Goal: Task Accomplishment & Management: Use online tool/utility

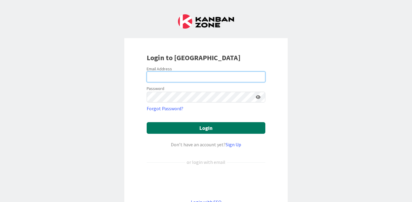
type input "[EMAIL_ADDRESS][DOMAIN_NAME]"
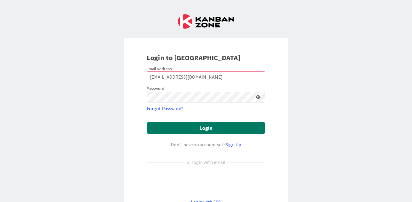
click at [211, 127] on button "Login" at bounding box center [206, 128] width 119 height 12
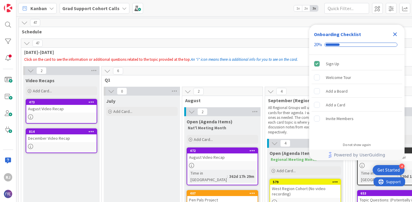
click at [122, 9] on icon at bounding box center [124, 8] width 5 height 5
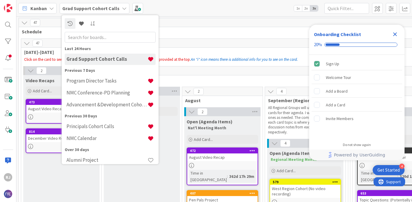
click at [123, 7] on icon at bounding box center [124, 8] width 5 height 5
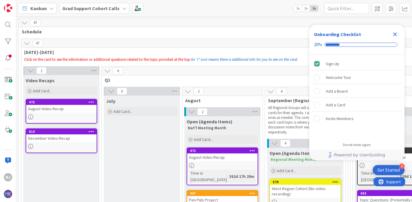
click at [393, 33] on icon "Close Checklist" at bounding box center [395, 34] width 7 height 7
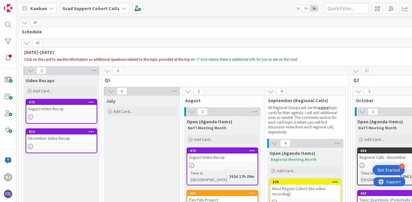
click at [122, 9] on icon at bounding box center [124, 8] width 5 height 5
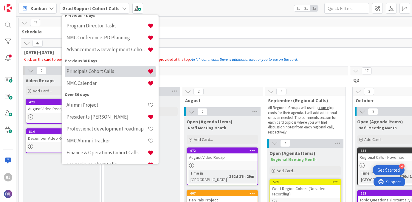
scroll to position [56, 0]
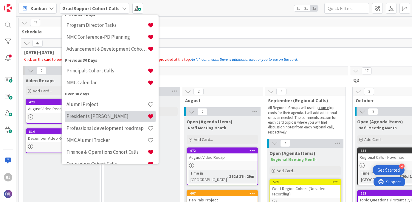
click at [89, 116] on h4 "Presidents [PERSON_NAME]" at bounding box center [107, 116] width 81 height 6
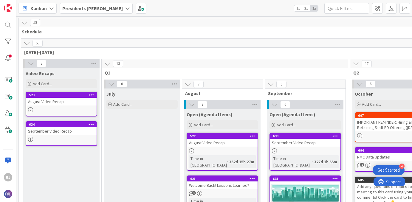
click at [28, 43] on icon at bounding box center [27, 43] width 7 height 7
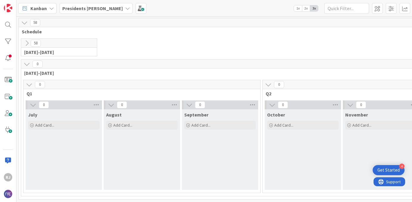
click at [125, 7] on icon at bounding box center [127, 8] width 5 height 5
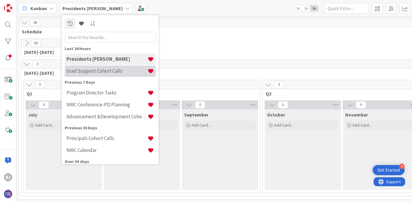
click at [97, 70] on h4 "Grad Support Cohort Calls" at bounding box center [107, 71] width 81 height 6
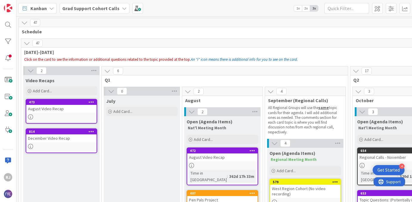
click at [27, 44] on icon at bounding box center [27, 43] width 7 height 7
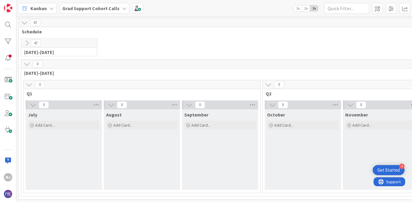
click at [115, 8] on b "Grad Support Cohort Calls" at bounding box center [90, 8] width 57 height 6
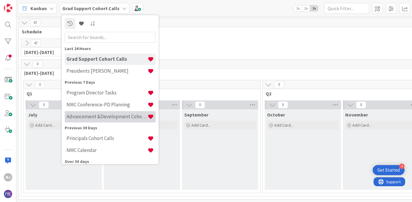
click at [93, 117] on h4 "Advancement &Development Cohort Calls" at bounding box center [107, 117] width 81 height 6
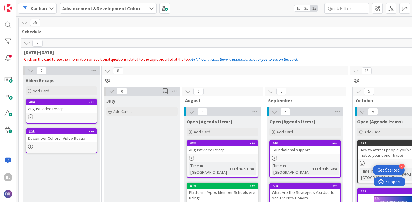
click at [27, 43] on icon at bounding box center [27, 43] width 7 height 7
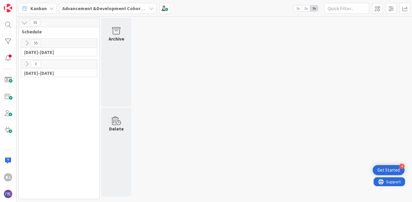
click at [27, 64] on icon at bounding box center [27, 64] width 7 height 7
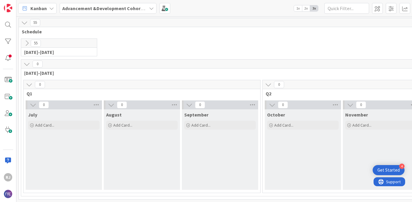
click at [110, 7] on b "Advancement &Development Cohort Calls" at bounding box center [108, 8] width 92 height 6
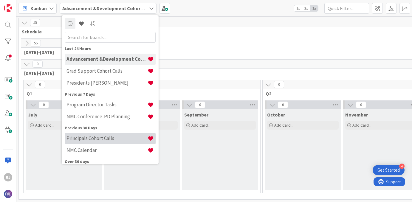
click at [90, 137] on h4 "Principals Cohort Calls" at bounding box center [107, 138] width 81 height 6
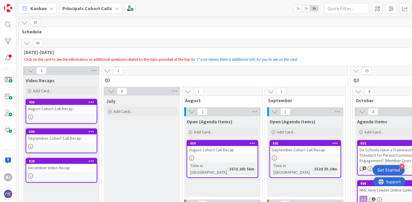
click at [28, 43] on icon at bounding box center [27, 43] width 7 height 7
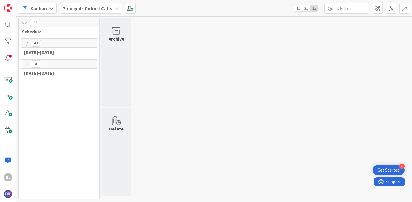
click at [27, 61] on icon at bounding box center [27, 64] width 7 height 7
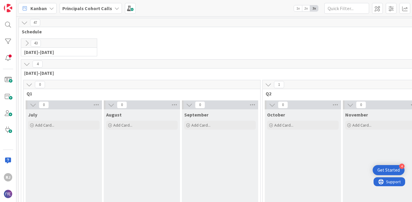
click at [28, 48] on div "[PHONE_NUMBER][DATE][DATE] Click on the card to see the information or addition…" at bounding box center [59, 47] width 76 height 17
click at [27, 42] on icon at bounding box center [27, 43] width 7 height 7
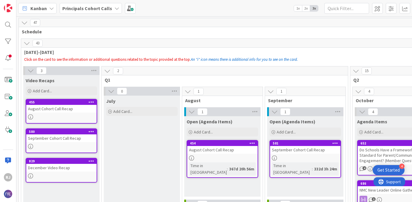
click at [27, 42] on icon at bounding box center [27, 43] width 7 height 7
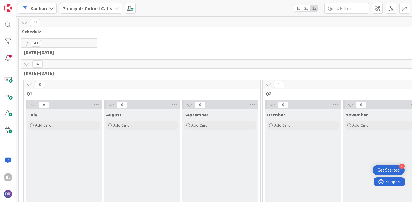
click at [110, 8] on b "Principals Cohort Calls" at bounding box center [87, 8] width 50 height 6
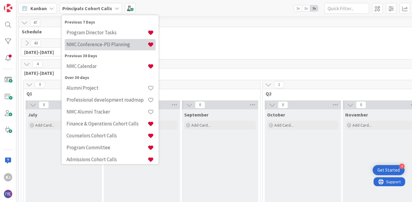
scroll to position [88, 0]
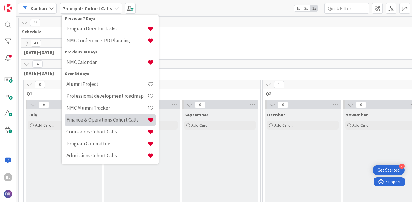
click at [96, 119] on h4 "Finance & Operations Cohort Calls" at bounding box center [107, 120] width 81 height 6
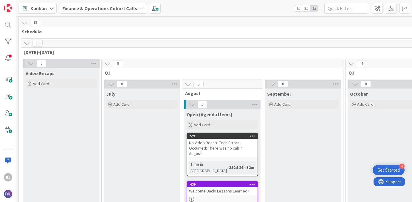
click at [28, 44] on icon at bounding box center [27, 43] width 7 height 7
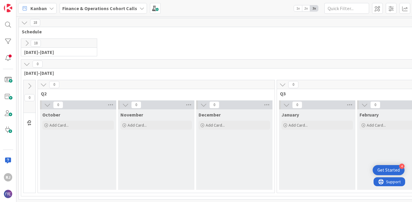
click at [112, 9] on b "Finance & Operations Cohort Calls" at bounding box center [99, 8] width 75 height 6
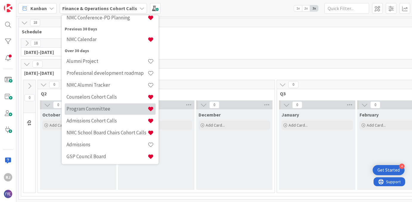
scroll to position [124, 0]
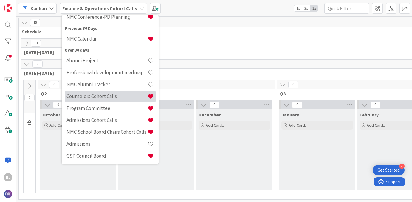
click at [89, 97] on h4 "Counselors Cohort Calls" at bounding box center [107, 96] width 81 height 6
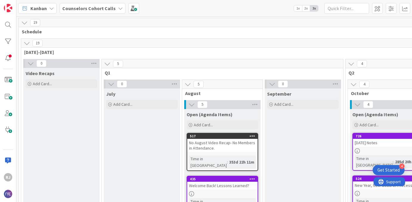
click at [27, 43] on icon at bounding box center [27, 43] width 7 height 7
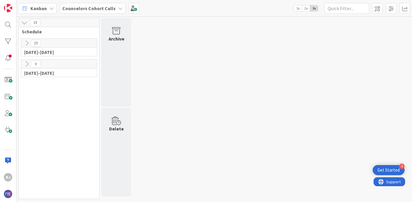
click at [25, 63] on icon at bounding box center [27, 64] width 7 height 7
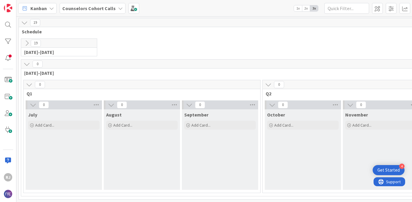
click at [103, 7] on b "Counselors Cohort Calls" at bounding box center [88, 8] width 53 height 6
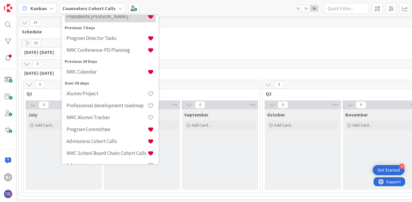
scroll to position [110, 0]
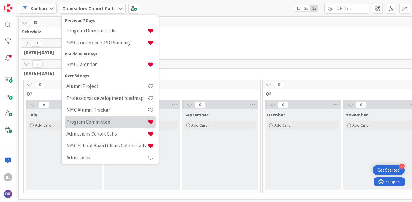
click at [88, 123] on h4 "Program Committee" at bounding box center [107, 122] width 81 height 6
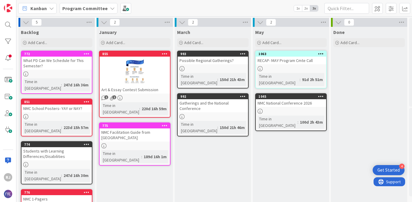
click at [87, 6] on b "Program Committee" at bounding box center [84, 8] width 45 height 6
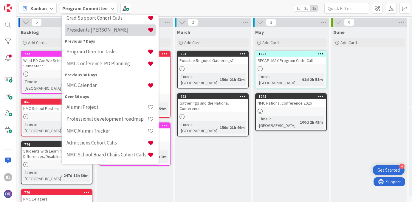
scroll to position [104, 0]
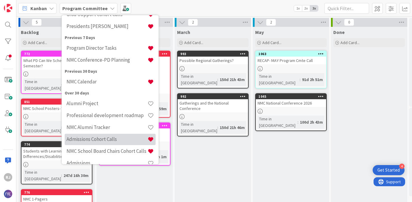
click at [88, 141] on h4 "Admissions Cohort Calls" at bounding box center [107, 139] width 81 height 6
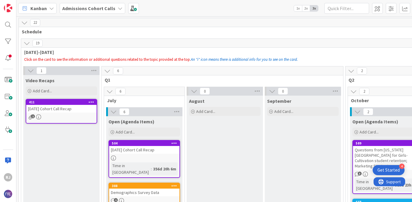
click at [28, 43] on icon at bounding box center [27, 43] width 7 height 7
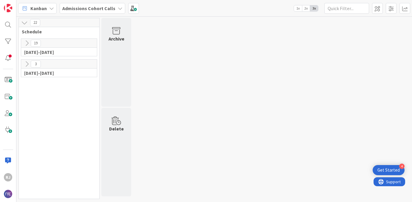
click at [78, 8] on b "Admissions Cohort Calls" at bounding box center [88, 8] width 53 height 6
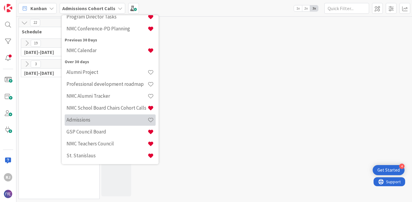
scroll to position [148, 0]
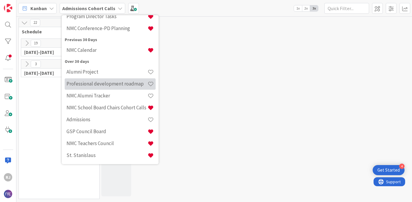
click at [102, 86] on h4 "Professional development roadmap" at bounding box center [107, 84] width 81 height 6
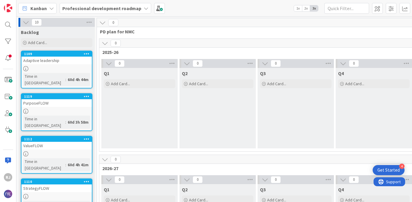
click at [84, 9] on b "Professional development roadmap" at bounding box center [101, 8] width 79 height 6
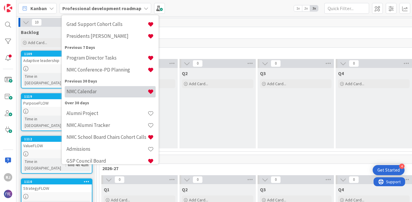
scroll to position [196, 0]
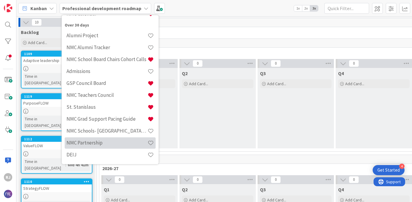
click at [101, 144] on h4 "NMC Partnership" at bounding box center [107, 143] width 81 height 6
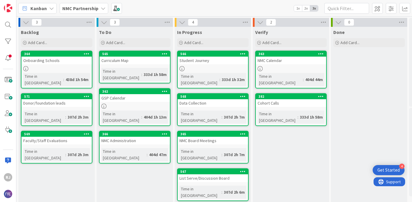
click at [90, 9] on b "NMC Partnership" at bounding box center [80, 8] width 36 height 6
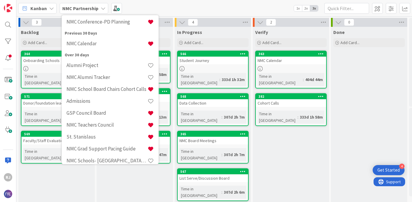
scroll to position [175, 0]
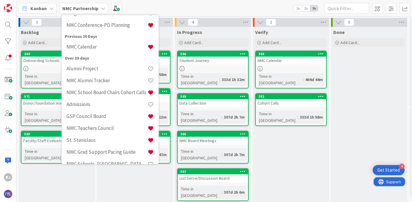
click at [107, 101] on div "Admissions" at bounding box center [110, 104] width 91 height 11
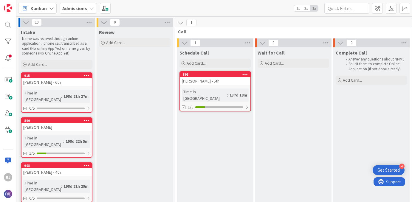
click at [71, 7] on b "Admissions" at bounding box center [74, 8] width 25 height 6
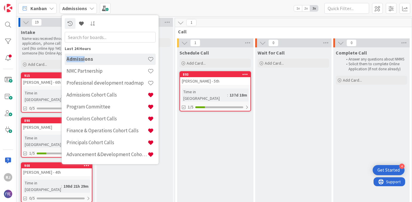
drag, startPoint x: 84, startPoint y: 58, endPoint x: 83, endPoint y: 55, distance: 4.0
click at [83, 55] on div "Admissions" at bounding box center [110, 59] width 91 height 11
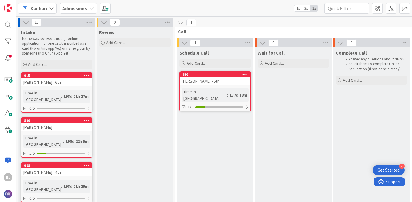
click at [67, 6] on b "Admissions" at bounding box center [74, 8] width 25 height 6
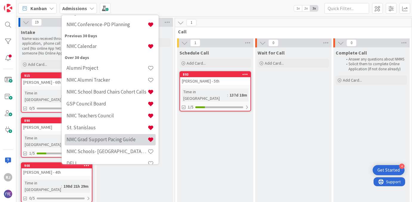
scroll to position [196, 0]
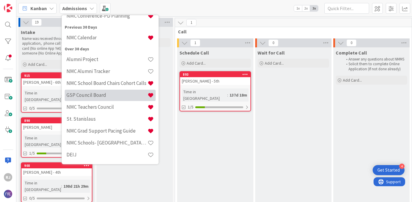
click at [96, 92] on h4 "GSP Council Board" at bounding box center [107, 95] width 81 height 6
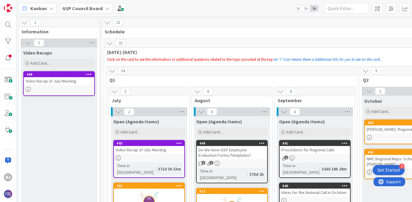
click at [114, 70] on icon at bounding box center [112, 71] width 7 height 7
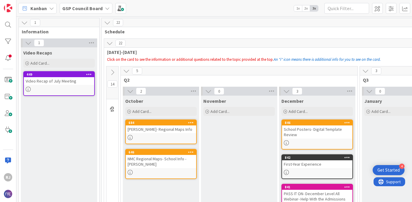
click at [105, 10] on icon at bounding box center [107, 8] width 5 height 5
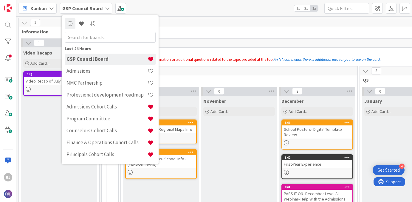
click at [178, 4] on div "Kanban GSP Council Board Last 24 Hours GSP Council Board Admissions NMC Partner…" at bounding box center [214, 8] width 396 height 16
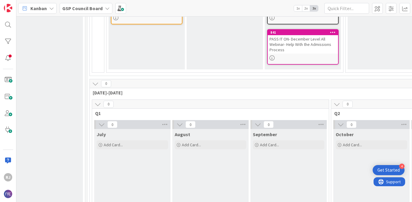
scroll to position [155, 0]
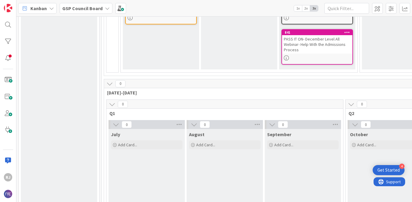
click at [112, 85] on icon at bounding box center [110, 84] width 7 height 7
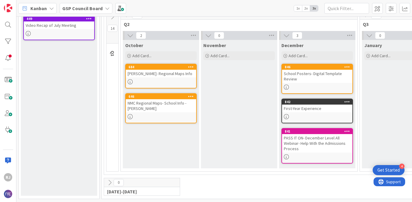
scroll to position [56, 0]
click at [110, 181] on icon at bounding box center [110, 183] width 7 height 7
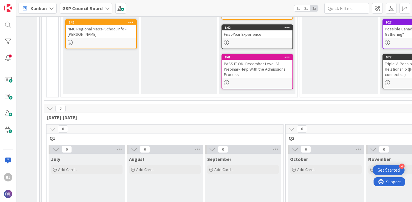
scroll to position [130, 59]
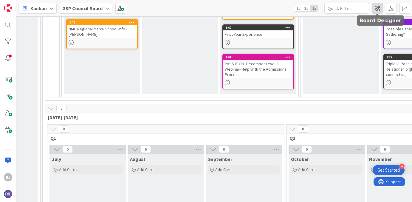
click at [376, 11] on span at bounding box center [377, 8] width 11 height 11
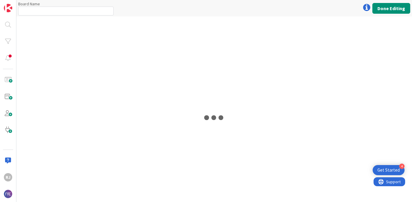
type input "GSP Council Board"
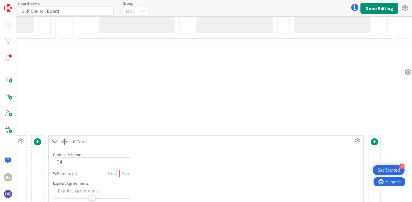
scroll to position [523, 1160]
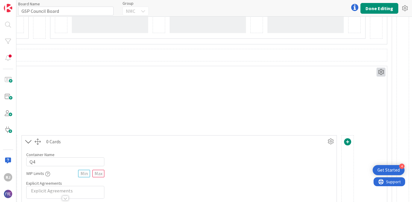
click at [382, 70] on icon at bounding box center [381, 72] width 9 height 9
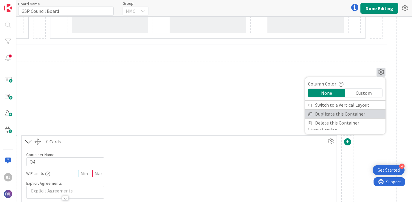
click at [358, 115] on link "Duplicate this Container" at bounding box center [345, 114] width 81 height 9
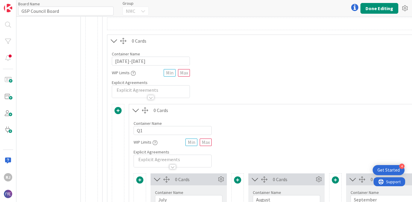
scroll to position [819, 0]
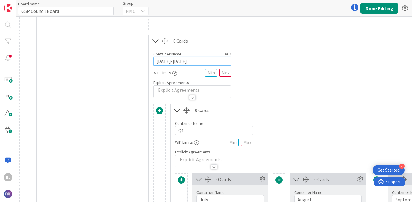
click at [165, 62] on input "[DATE]-[DATE]" at bounding box center [192, 61] width 78 height 9
type input "[DATE]-[DATE]"
click at [377, 4] on button "Done Editing" at bounding box center [380, 8] width 38 height 11
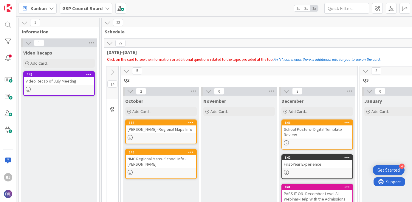
click at [111, 43] on icon at bounding box center [110, 43] width 7 height 7
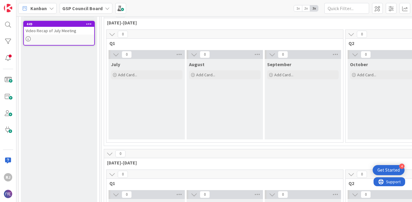
scroll to position [48, 0]
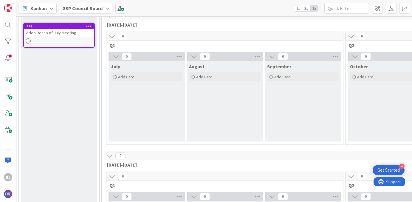
click at [111, 156] on icon at bounding box center [110, 156] width 7 height 7
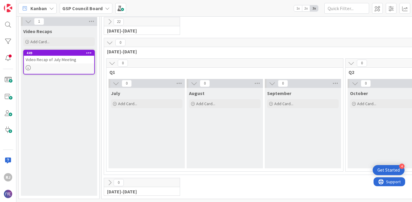
scroll to position [0, 0]
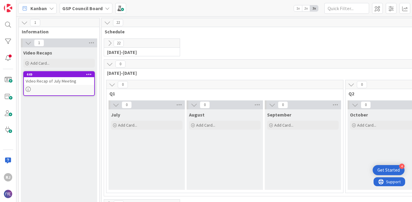
click at [98, 6] on b "GSP Council Board" at bounding box center [82, 8] width 40 height 6
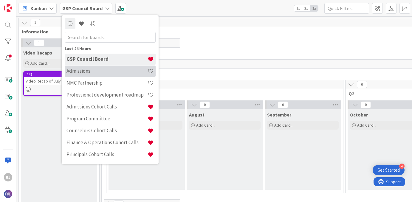
click at [89, 70] on h4 "Admissions" at bounding box center [107, 71] width 81 height 6
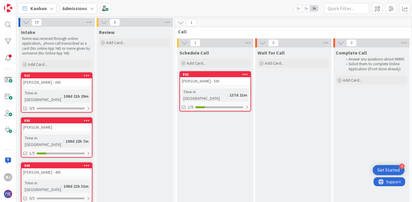
click at [86, 6] on b "Admissions" at bounding box center [74, 8] width 25 height 6
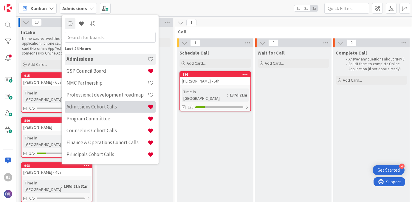
click at [90, 110] on h4 "Admissions Cohort Calls" at bounding box center [107, 107] width 81 height 6
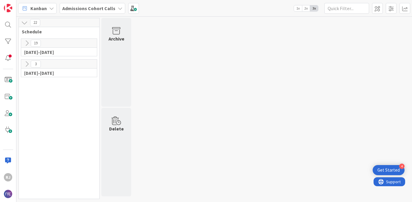
click at [27, 62] on icon at bounding box center [27, 64] width 7 height 7
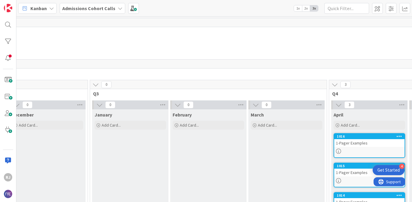
scroll to position [0, 605]
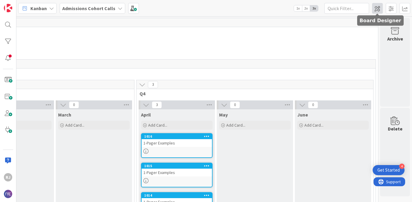
click at [379, 8] on span at bounding box center [377, 8] width 11 height 11
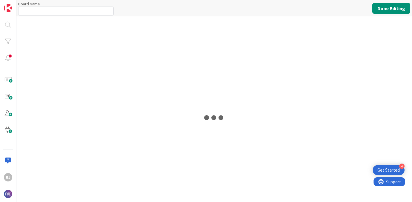
type input "Admissions Cohort Calls"
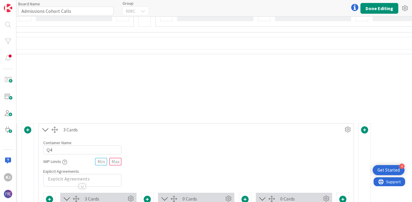
scroll to position [421, 1141]
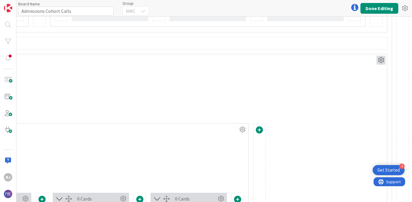
click at [384, 59] on icon at bounding box center [381, 60] width 9 height 9
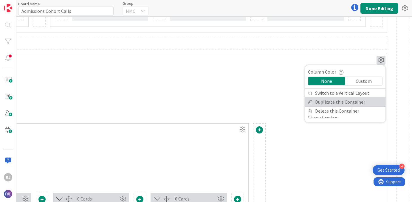
click at [348, 98] on link "Duplicate this Container" at bounding box center [345, 102] width 81 height 9
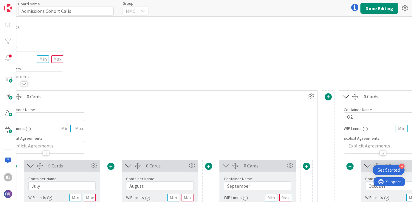
scroll to position [719, 0]
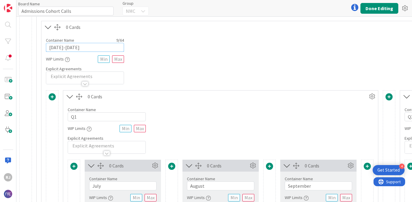
click at [58, 48] on input "[DATE]-[DATE]" at bounding box center [85, 47] width 78 height 9
type input "[DATE]-[DATE]"
click at [369, 6] on button "Done Editing" at bounding box center [380, 8] width 38 height 11
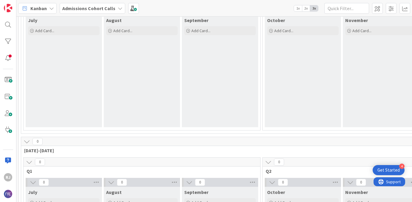
scroll to position [102, 0]
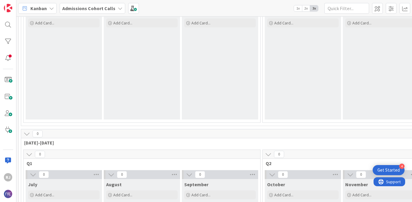
click at [27, 135] on icon at bounding box center [27, 134] width 7 height 7
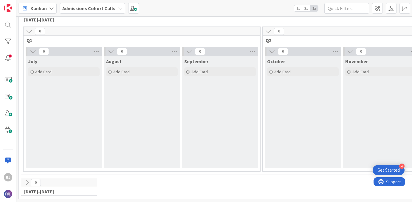
click at [109, 9] on b "Admissions Cohort Calls" at bounding box center [88, 8] width 53 height 6
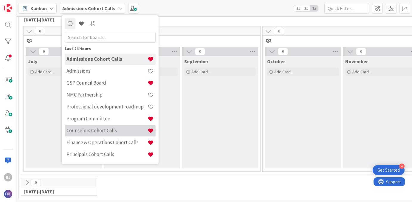
click at [100, 133] on h4 "Counselors Cohort Calls" at bounding box center [107, 131] width 81 height 6
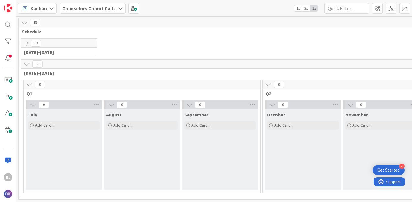
scroll to position [1, 0]
click at [380, 8] on span at bounding box center [377, 8] width 11 height 11
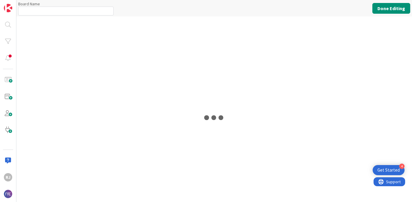
type input "Counselors Cohort Calls"
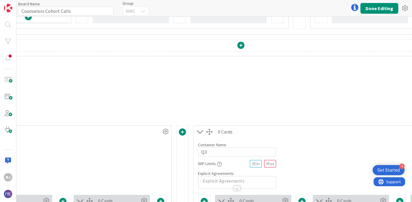
scroll to position [419, 550]
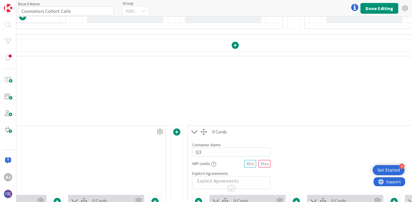
click at [201, 112] on div "Container Name 9 / [PHONE_NUMBER][DATE][DATE] WIP Limits Explicit Agreements" at bounding box center [235, 93] width 1487 height 51
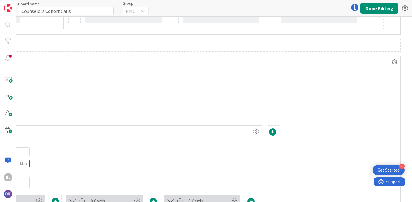
scroll to position [419, 1130]
click at [395, 61] on icon at bounding box center [392, 62] width 9 height 9
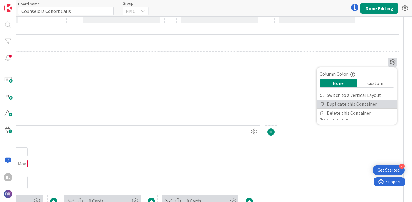
click at [354, 101] on link "Duplicate this Container" at bounding box center [357, 104] width 81 height 9
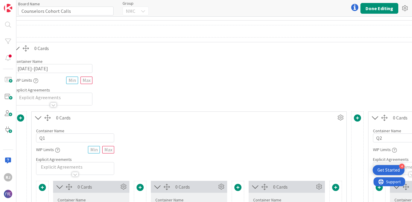
scroll to position [697, 0]
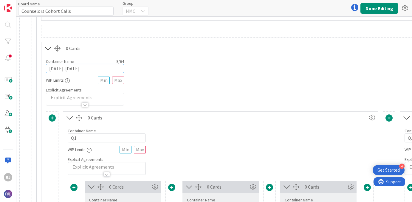
click at [58, 68] on input "[DATE]-[DATE]" at bounding box center [85, 68] width 78 height 9
type input "[DATE]-[DATE]"
click at [374, 8] on button "Done Editing" at bounding box center [380, 8] width 38 height 11
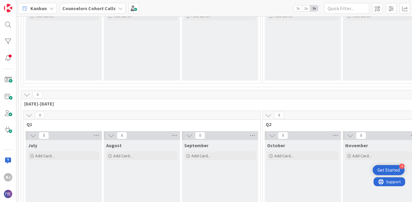
click at [28, 95] on icon at bounding box center [27, 95] width 7 height 7
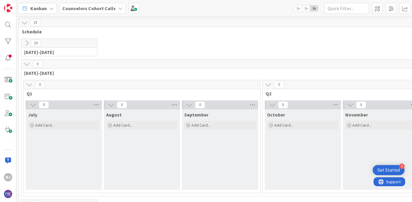
click at [29, 42] on icon at bounding box center [27, 43] width 7 height 7
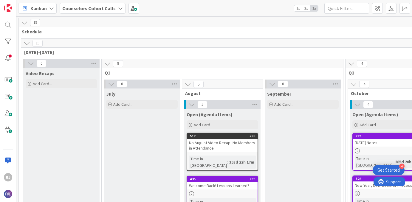
click at [29, 42] on icon at bounding box center [27, 43] width 7 height 7
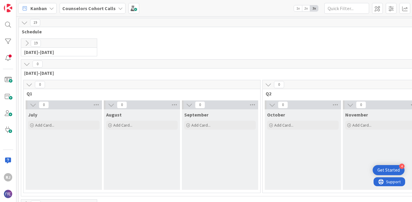
click at [112, 8] on b "Counselors Cohort Calls" at bounding box center [88, 8] width 53 height 6
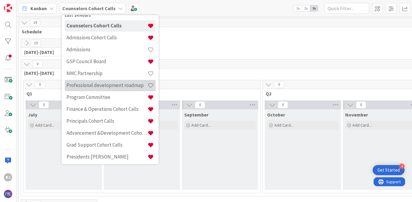
scroll to position [35, 0]
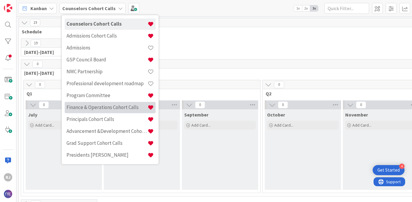
click at [105, 104] on h4 "Finance & Operations Cohort Calls" at bounding box center [107, 107] width 81 height 6
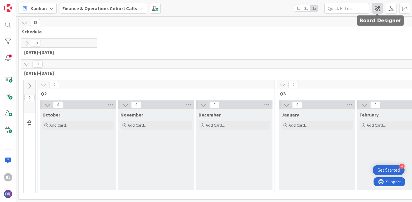
click at [379, 7] on span at bounding box center [377, 8] width 11 height 11
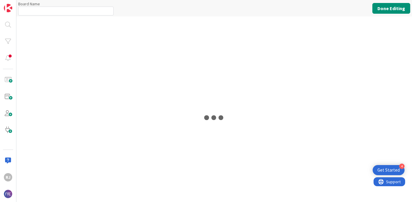
type input "Finance & Operations Cohort Calls"
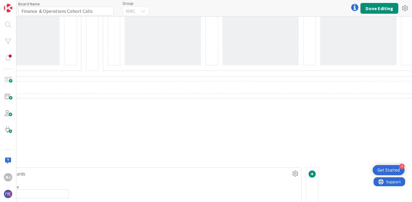
scroll to position [491, 1141]
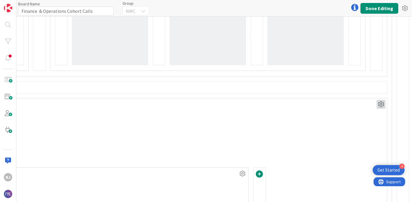
click at [380, 104] on icon at bounding box center [381, 104] width 9 height 9
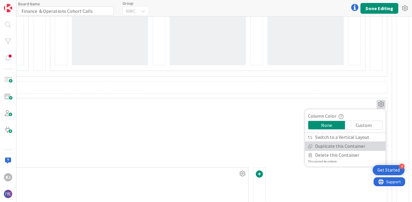
click at [352, 144] on link "Duplicate this Container" at bounding box center [345, 146] width 81 height 9
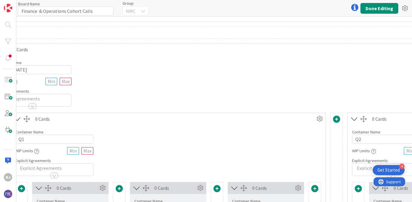
scroll to position [810, 0]
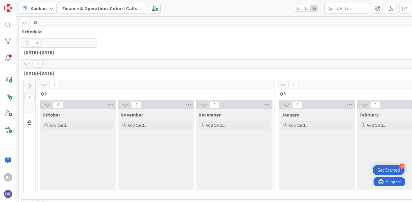
scroll to position [0, 0]
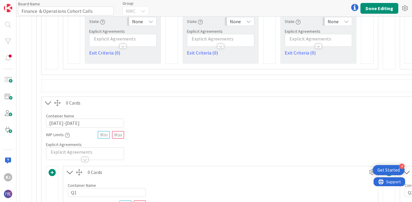
scroll to position [766, 0]
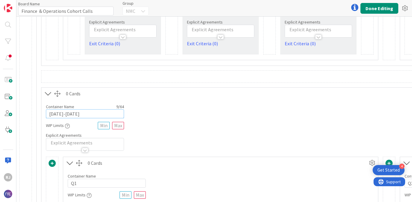
click at [58, 114] on input "[DATE]-[DATE]" at bounding box center [85, 114] width 78 height 9
type input "[DATE]-[DATE]"
click at [374, 4] on button "Done Editing" at bounding box center [380, 8] width 38 height 11
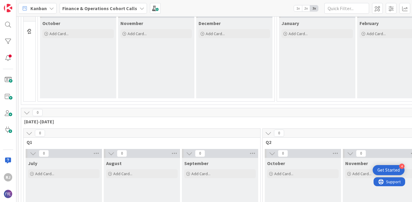
scroll to position [141, 0]
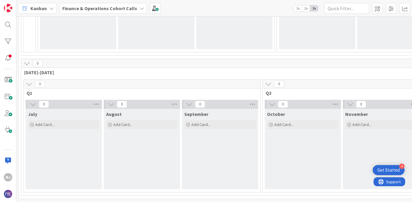
click at [28, 61] on icon at bounding box center [27, 63] width 7 height 7
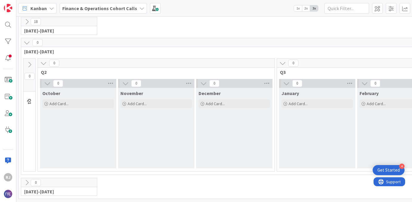
click at [118, 6] on b "Finance & Operations Cohort Calls" at bounding box center [99, 8] width 75 height 6
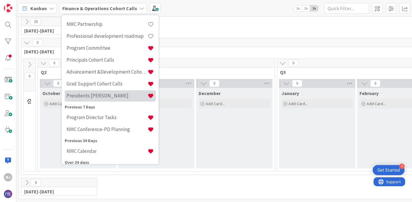
scroll to position [94, 0]
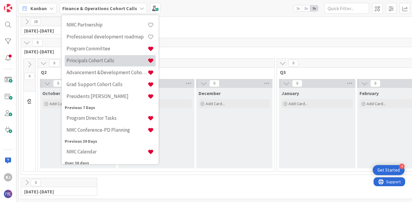
click at [106, 60] on h4 "Principals Cohort Calls" at bounding box center [107, 61] width 81 height 6
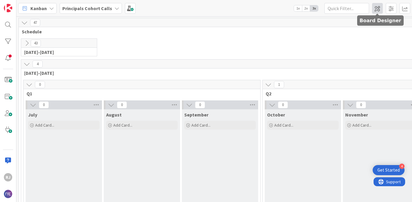
click at [379, 9] on span at bounding box center [377, 8] width 11 height 11
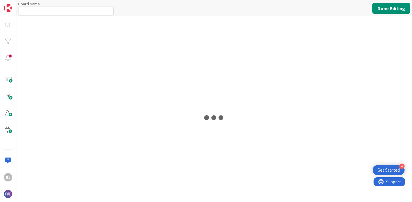
type input "Principals Cohort Calls"
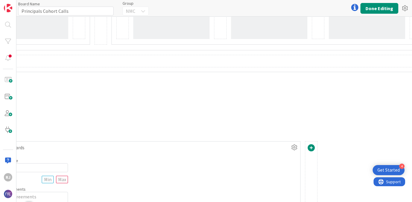
scroll to position [517, 1151]
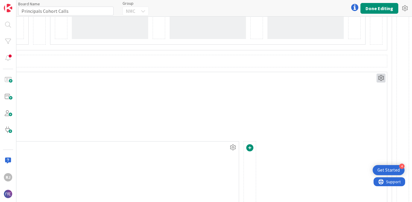
click at [383, 78] on icon at bounding box center [381, 78] width 9 height 9
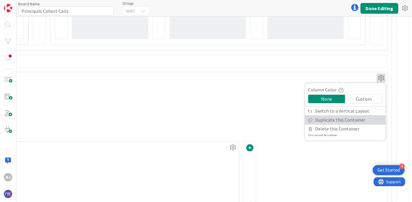
click at [338, 118] on link "Duplicate this Container" at bounding box center [345, 120] width 81 height 9
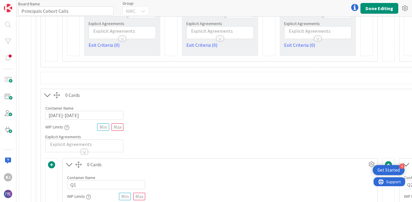
scroll to position [822, 1]
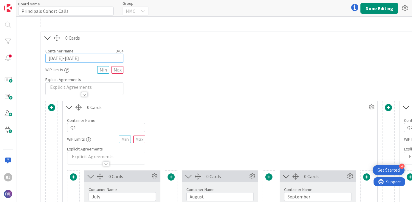
click at [57, 57] on input "[DATE]-[DATE]" at bounding box center [84, 58] width 78 height 9
type input "[DATE]-[DATE]"
click at [369, 6] on button "Done Editing" at bounding box center [380, 8] width 38 height 11
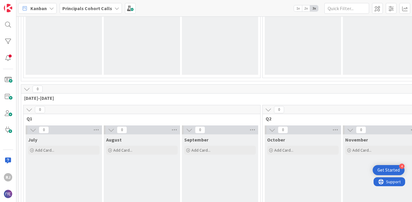
scroll to position [164, 0]
click at [28, 85] on icon at bounding box center [27, 88] width 7 height 7
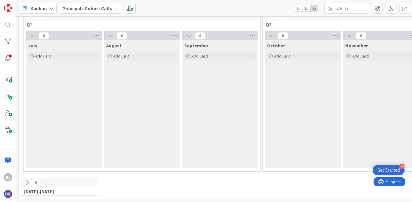
scroll to position [64, 0]
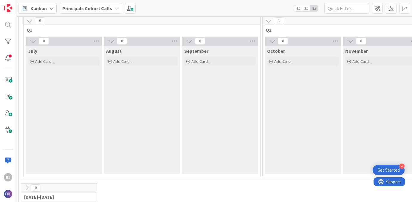
click at [96, 6] on b "Principals Cohort Calls" at bounding box center [87, 8] width 50 height 6
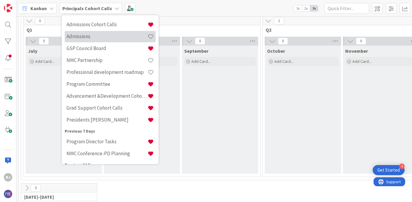
scroll to position [73, 0]
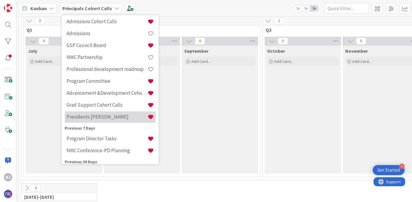
click at [98, 115] on h4 "Presidents [PERSON_NAME]" at bounding box center [107, 117] width 81 height 6
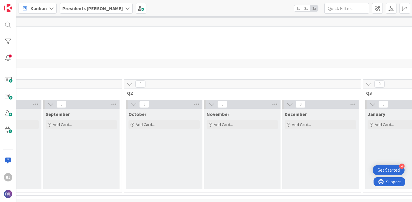
scroll to position [1, 140]
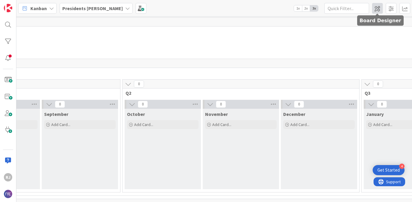
click at [377, 8] on span at bounding box center [377, 8] width 11 height 11
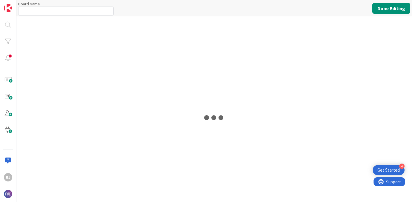
type input "Presidents [PERSON_NAME]"
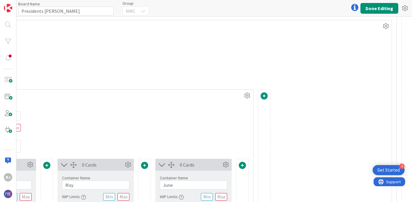
scroll to position [569, 1141]
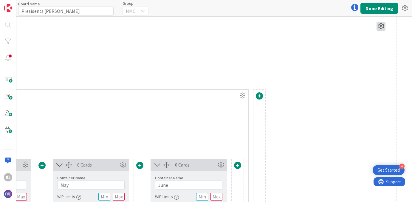
click at [380, 27] on icon at bounding box center [381, 26] width 9 height 9
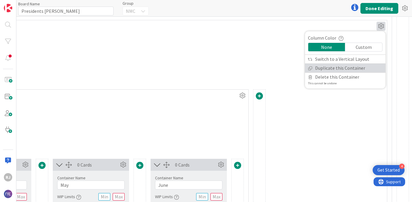
click at [350, 65] on link "Duplicate this Container" at bounding box center [345, 68] width 81 height 9
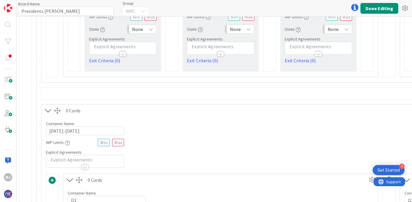
scroll to position [751, 0]
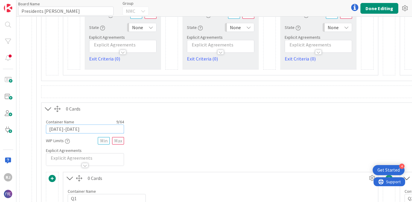
click at [58, 129] on input "[DATE]-[DATE]" at bounding box center [85, 129] width 78 height 9
type input "[DATE]-[DATE]"
click at [371, 8] on button "Done Editing" at bounding box center [380, 8] width 38 height 11
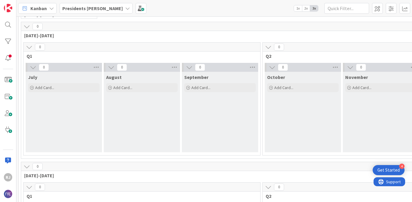
scroll to position [37, 0]
click at [26, 166] on icon at bounding box center [27, 167] width 7 height 7
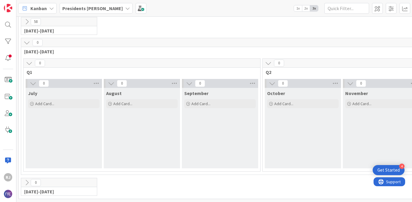
scroll to position [21, 0]
click at [106, 8] on b "Presidents [PERSON_NAME]" at bounding box center [92, 8] width 61 height 6
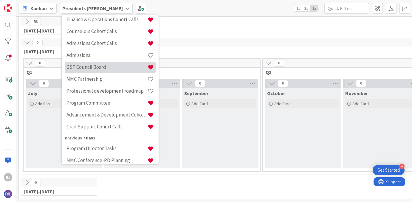
scroll to position [78, 0]
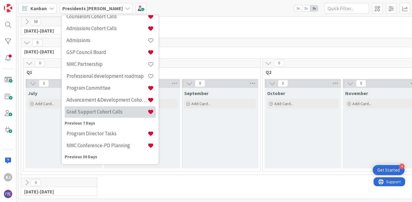
click at [95, 108] on div "Grad Support Cohort Calls" at bounding box center [110, 112] width 91 height 11
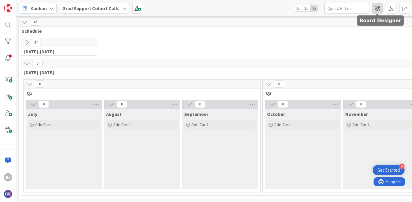
click at [379, 9] on span at bounding box center [377, 8] width 11 height 11
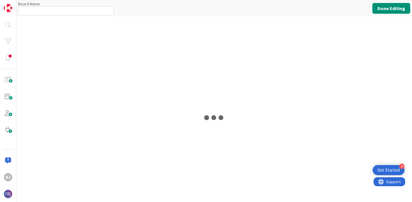
type input "Grad Support Cohort Calls"
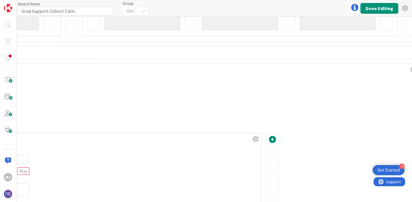
scroll to position [525, 1160]
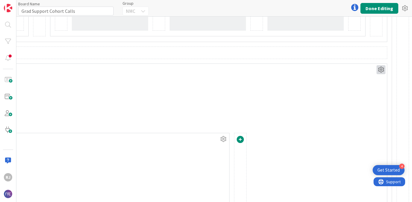
click at [383, 69] on icon at bounding box center [381, 69] width 9 height 9
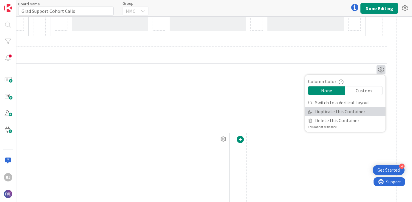
click at [344, 110] on link "Duplicate this Container" at bounding box center [345, 111] width 81 height 9
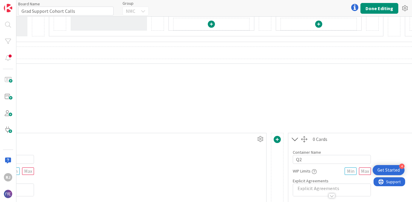
scroll to position [525, 0]
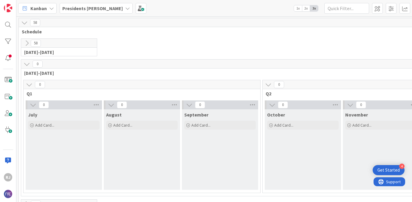
scroll to position [21, 0]
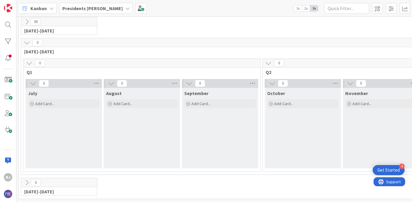
click at [105, 7] on b "Presidents [PERSON_NAME]" at bounding box center [92, 8] width 61 height 6
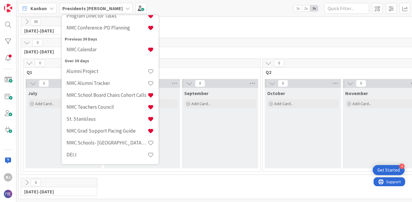
scroll to position [0, 0]
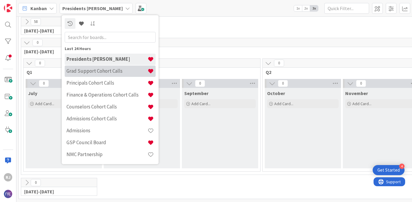
click at [104, 70] on h4 "Grad Support Cohort Calls" at bounding box center [107, 71] width 81 height 6
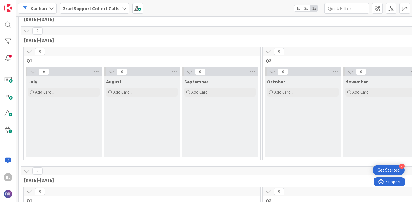
scroll to position [30, 0]
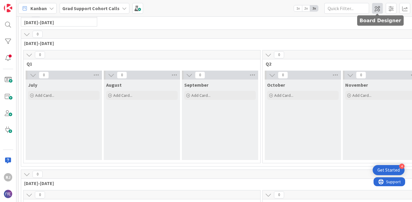
click at [377, 8] on span at bounding box center [377, 8] width 11 height 11
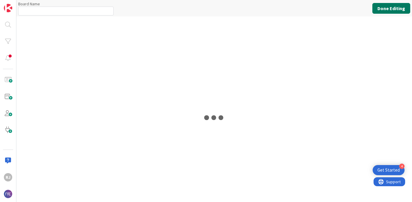
type input "Grad Support Cohort Calls"
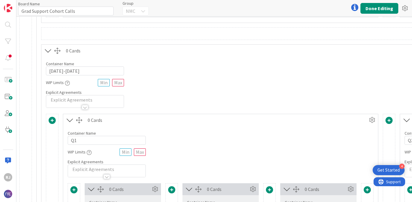
scroll to position [825, 0]
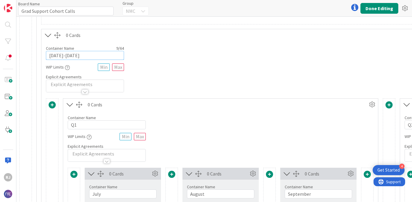
click at [59, 57] on input "[DATE]-[DATE]" at bounding box center [85, 55] width 78 height 9
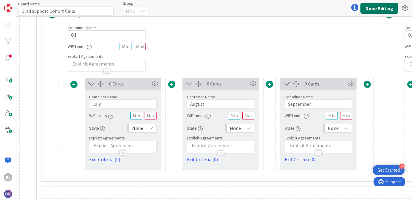
type input "[DATE]-[DATE]"
click at [374, 9] on button "Done Editing" at bounding box center [380, 8] width 38 height 11
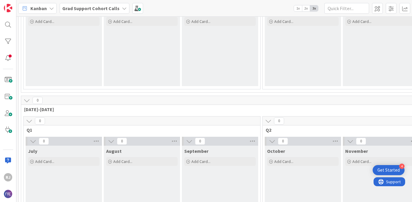
scroll to position [141, 0]
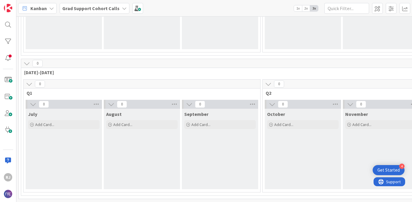
click at [28, 63] on icon at bounding box center [27, 63] width 7 height 7
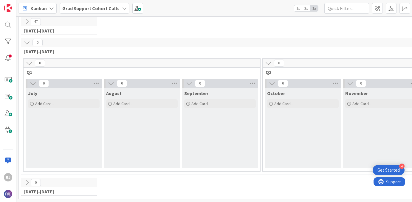
scroll to position [21, 0]
click at [85, 10] on b "Grad Support Cohort Calls" at bounding box center [90, 8] width 57 height 6
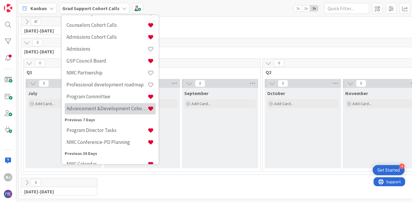
click at [107, 110] on h4 "Advancement &Development Cohort Calls" at bounding box center [107, 109] width 81 height 6
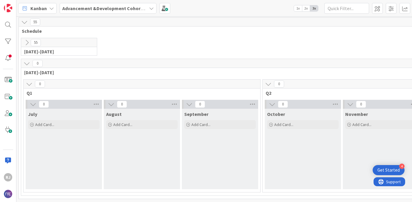
scroll to position [0, 1]
click at [377, 6] on span at bounding box center [377, 8] width 11 height 11
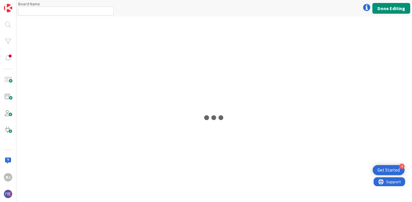
type input "Advancement &Development Cohort Calls"
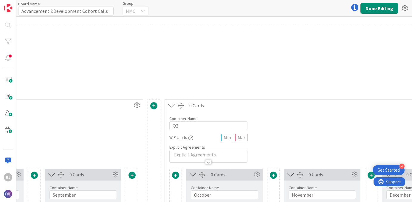
scroll to position [559, 261]
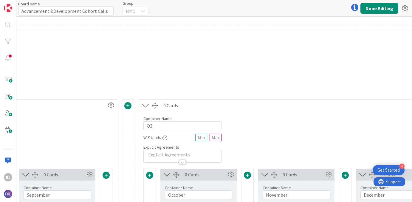
click at [231, 103] on div "0 Cards" at bounding box center [304, 105] width 280 height 7
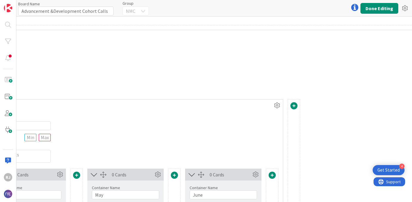
scroll to position [559, 1151]
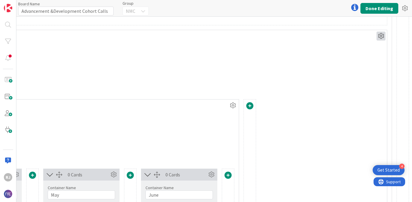
click at [380, 37] on icon at bounding box center [381, 36] width 9 height 9
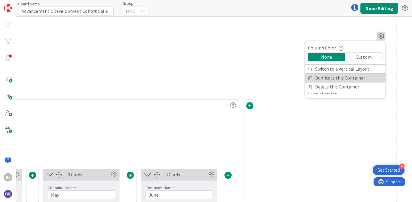
click at [325, 75] on link "Duplicate this Container" at bounding box center [345, 78] width 81 height 9
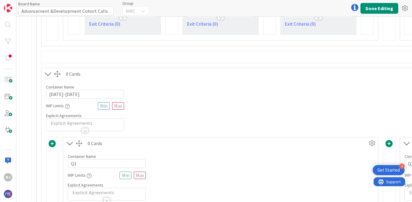
scroll to position [791, 0]
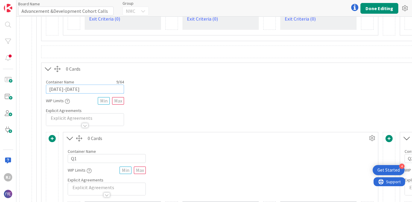
click at [57, 88] on input "[DATE]-[DATE]" at bounding box center [85, 89] width 78 height 9
type input "[DATE]-[DATE]"
click at [374, 5] on button "Done Editing" at bounding box center [380, 8] width 38 height 11
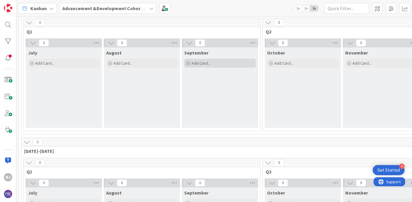
scroll to position [63, 0]
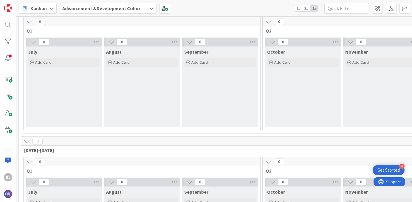
click at [26, 141] on icon at bounding box center [27, 141] width 7 height 7
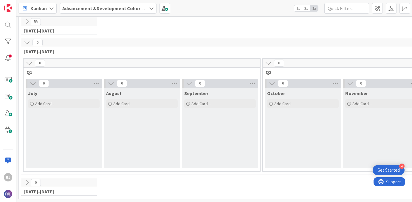
click at [99, 7] on b "Advancement &Development Cohort Calls" at bounding box center [108, 8] width 92 height 6
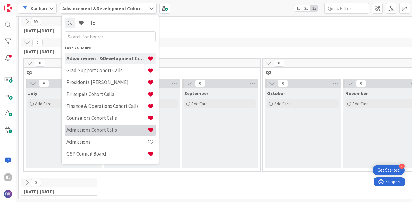
scroll to position [0, 0]
